Goal: Task Accomplishment & Management: Use online tool/utility

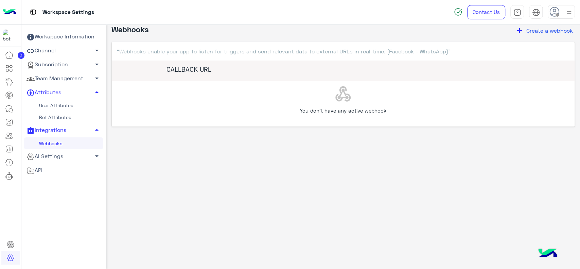
click at [22, 55] on circle at bounding box center [21, 55] width 7 height 7
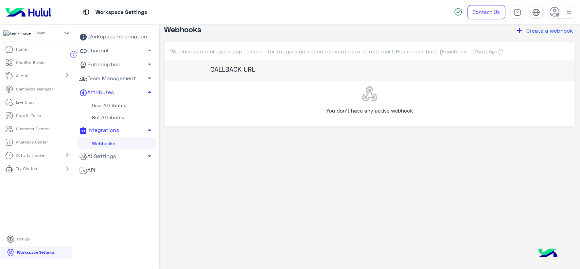
click at [24, 104] on p "Live Chat" at bounding box center [25, 102] width 18 height 6
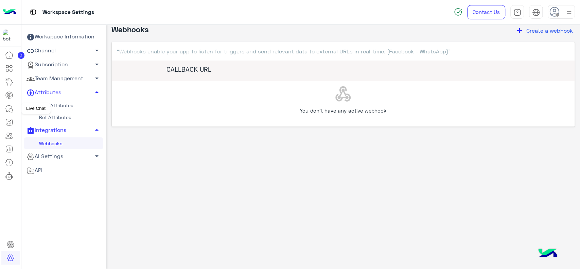
click at [13, 110] on icon at bounding box center [11, 110] width 4 height 4
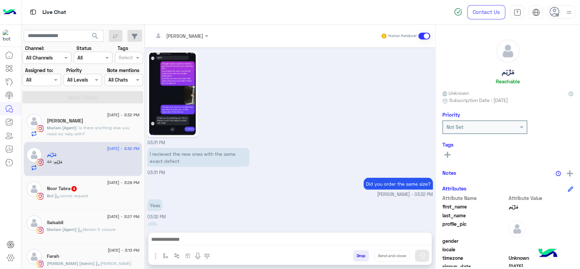
scroll to position [839, 0]
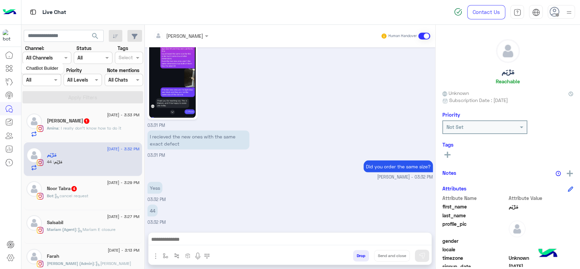
click at [12, 68] on icon at bounding box center [9, 68] width 8 height 8
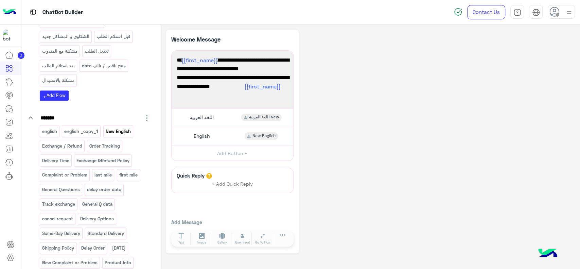
scroll to position [246, 0]
click at [114, 127] on p "New English" at bounding box center [118, 130] width 26 height 8
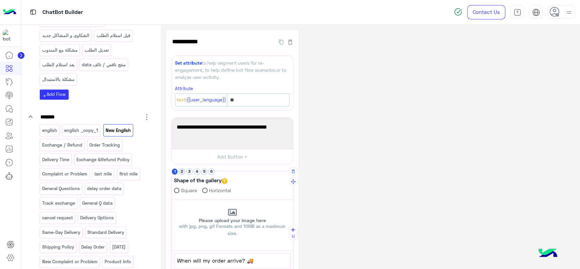
click at [179, 171] on button "2" at bounding box center [182, 171] width 6 height 6
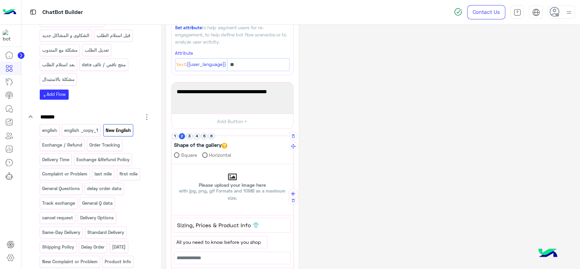
scroll to position [41, 0]
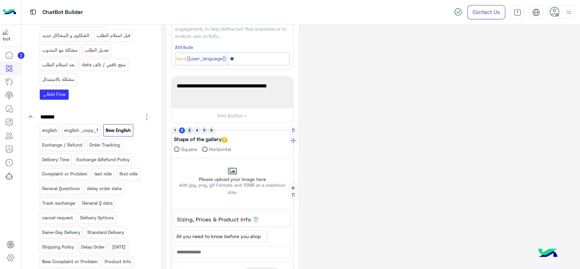
click at [189, 129] on button "3" at bounding box center [189, 130] width 6 height 6
click at [196, 131] on button "4" at bounding box center [197, 130] width 6 height 6
click at [182, 131] on button "2" at bounding box center [182, 130] width 6 height 6
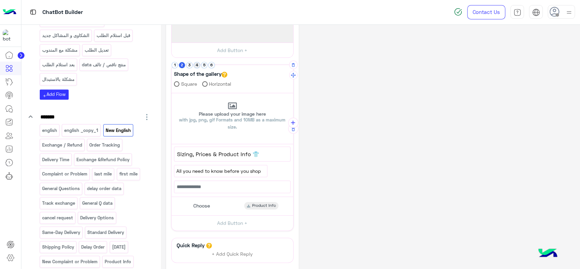
scroll to position [107, 0]
click at [8, 107] on icon at bounding box center [9, 109] width 8 height 8
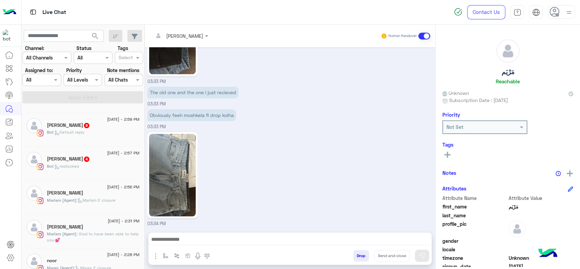
scroll to position [268, 0]
